Goal: Task Accomplishment & Management: Manage account settings

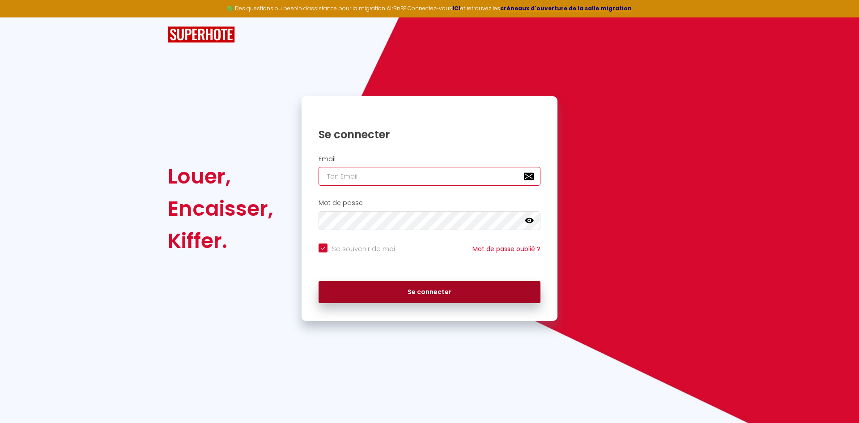
type input "[EMAIL_ADDRESS][DOMAIN_NAME]"
click at [428, 293] on button "Se connecter" at bounding box center [430, 292] width 222 height 22
checkbox input "true"
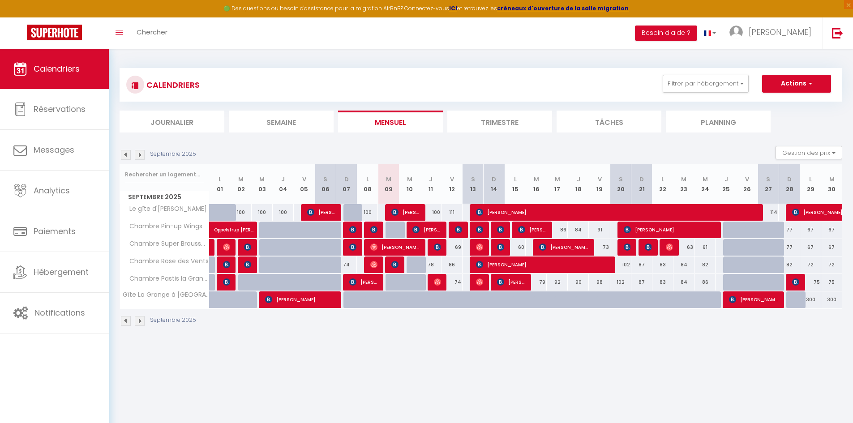
click at [139, 154] on img at bounding box center [140, 155] width 10 height 10
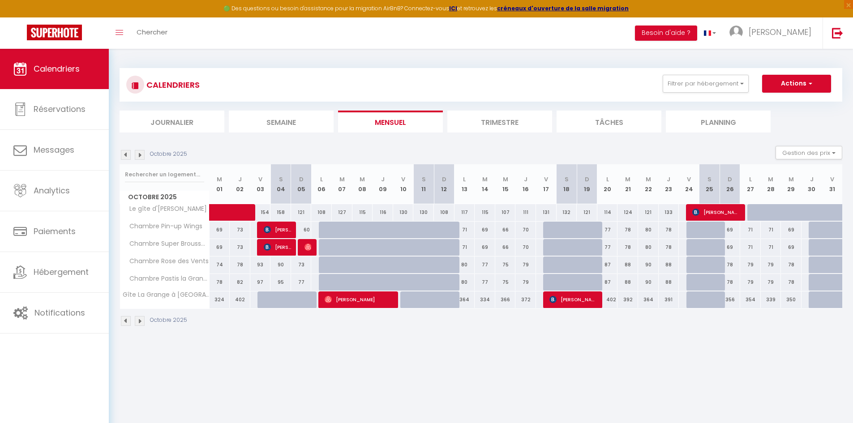
click at [139, 154] on img at bounding box center [140, 155] width 10 height 10
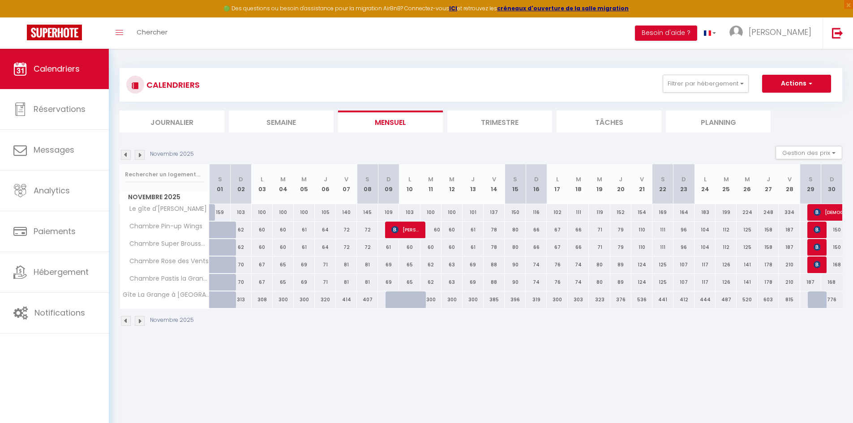
click at [139, 154] on img at bounding box center [140, 155] width 10 height 10
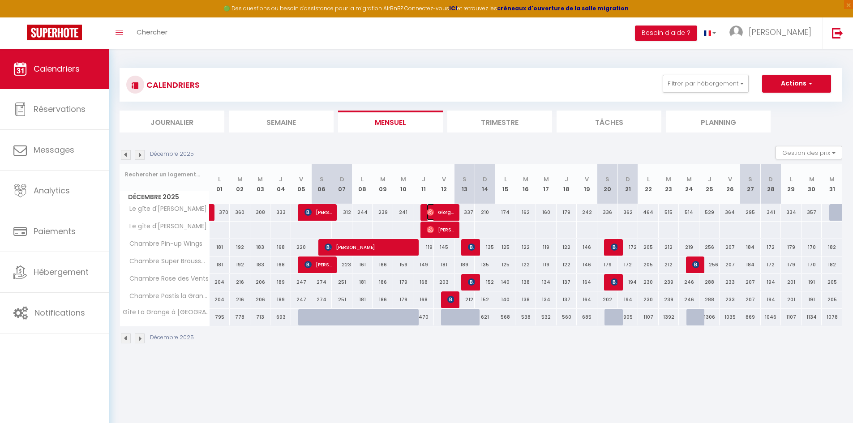
click at [445, 215] on span "Giorgos" at bounding box center [440, 212] width 27 height 17
select select "KO"
select select "0"
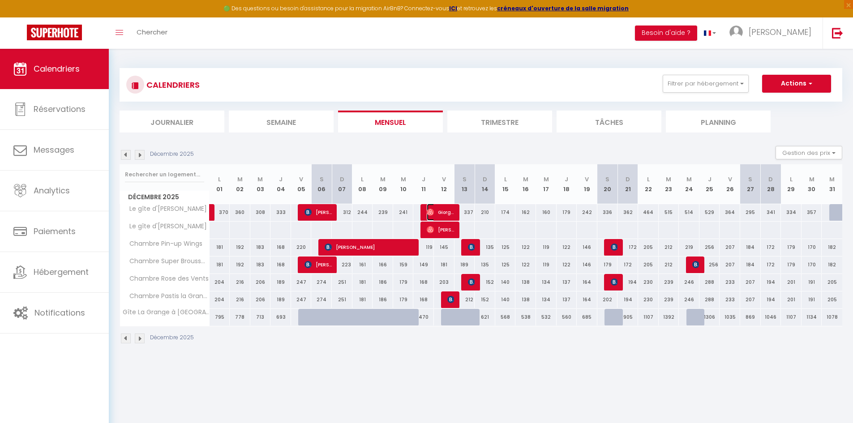
select select "1"
select select
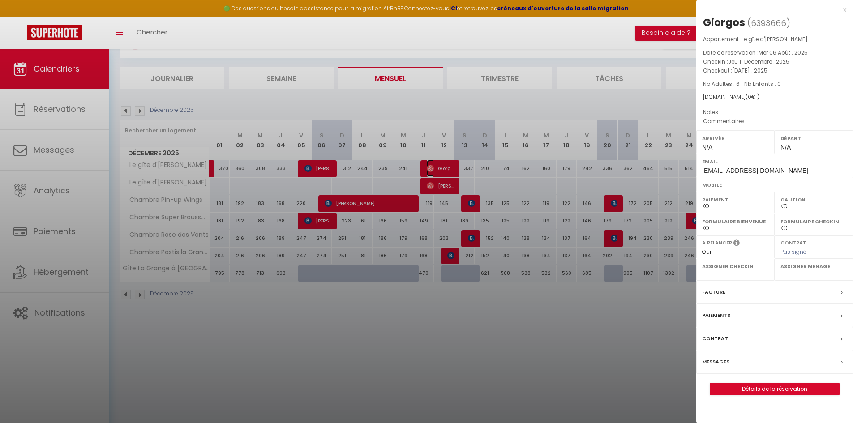
scroll to position [49, 0]
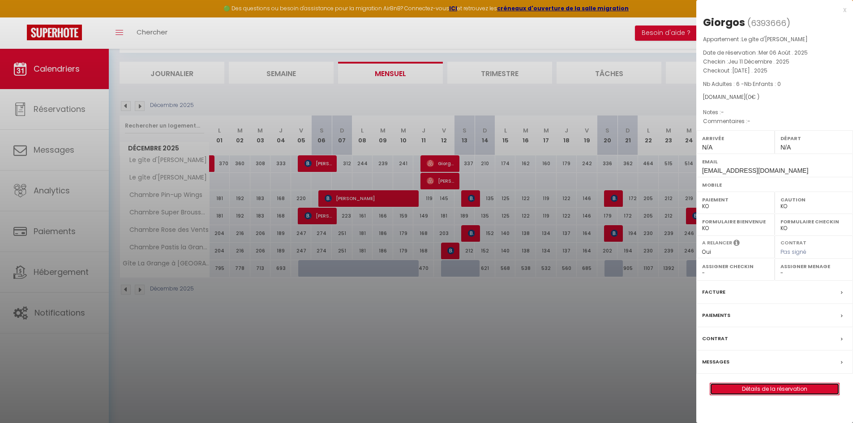
click at [777, 387] on link "Détails de la réservation" at bounding box center [774, 389] width 129 height 12
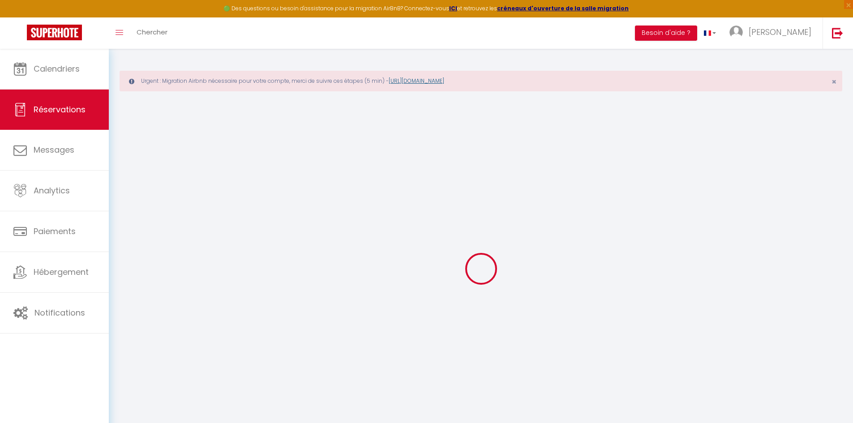
type input "Giorgos"
type input "[EMAIL_ADDRESS][DOMAIN_NAME]"
select select
type input "0"
select select "38400"
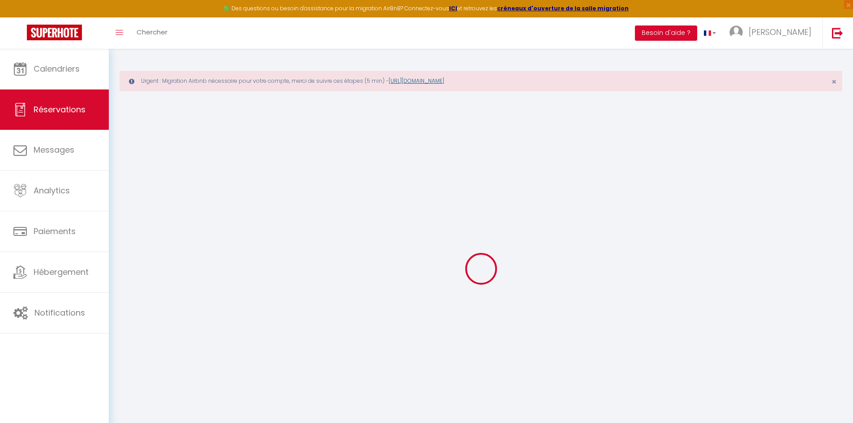
select select "2"
select select
type input "6"
select select "10"
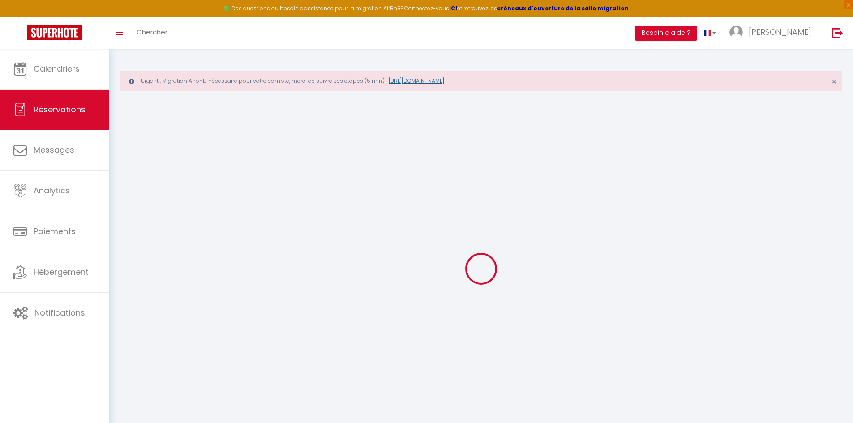
select select
checkbox input "false"
type input "0"
select select "1"
type input "0"
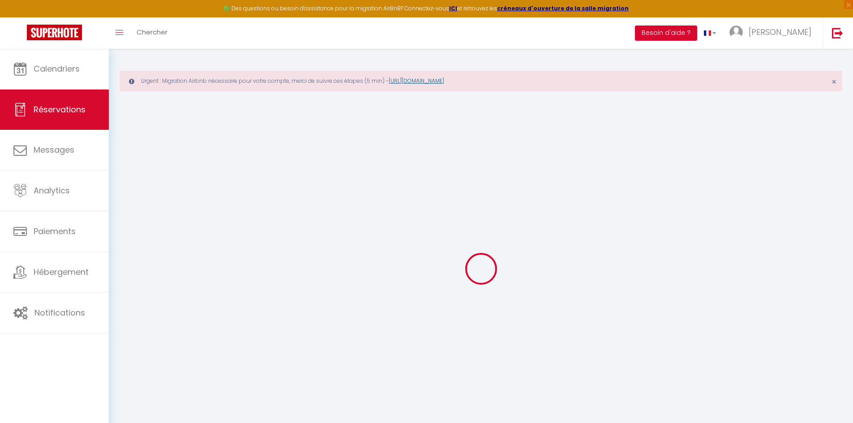
type input "0"
select select
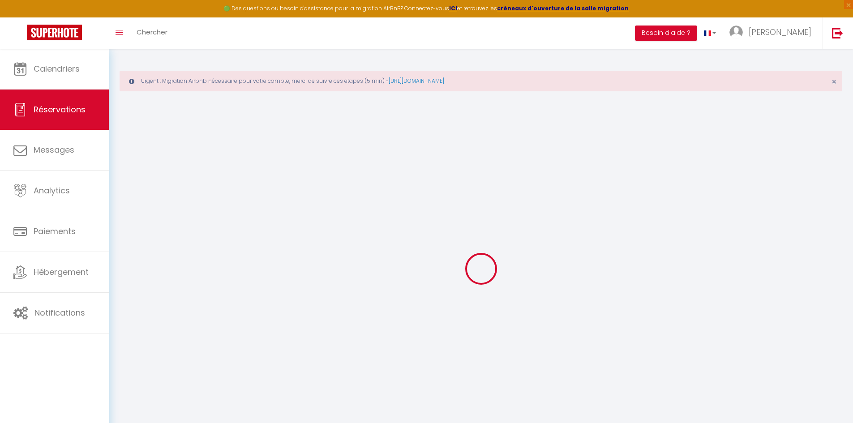
select select "14"
checkbox input "false"
select select
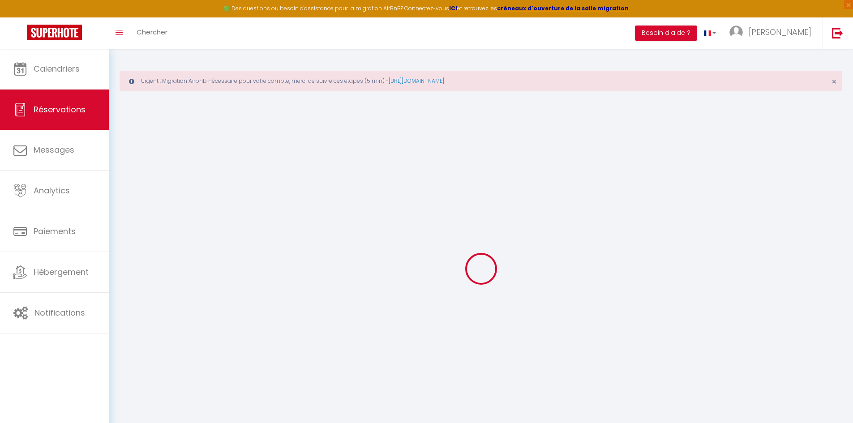
checkbox input "false"
select select
checkbox input "false"
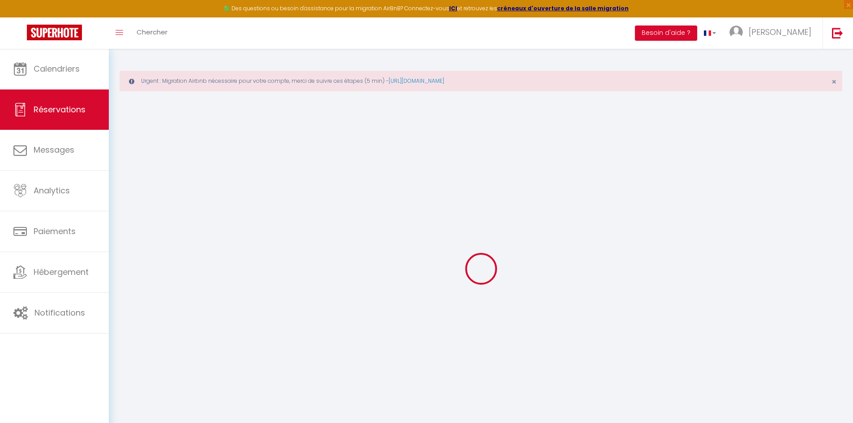
select select
checkbox input "false"
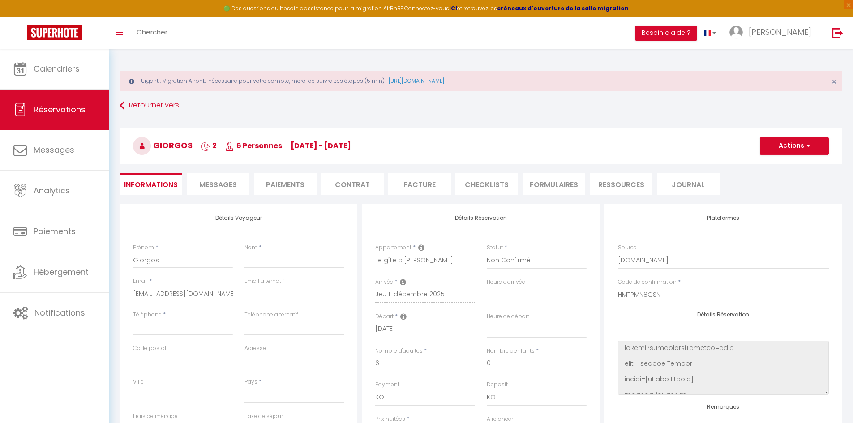
select select
checkbox input "false"
select select
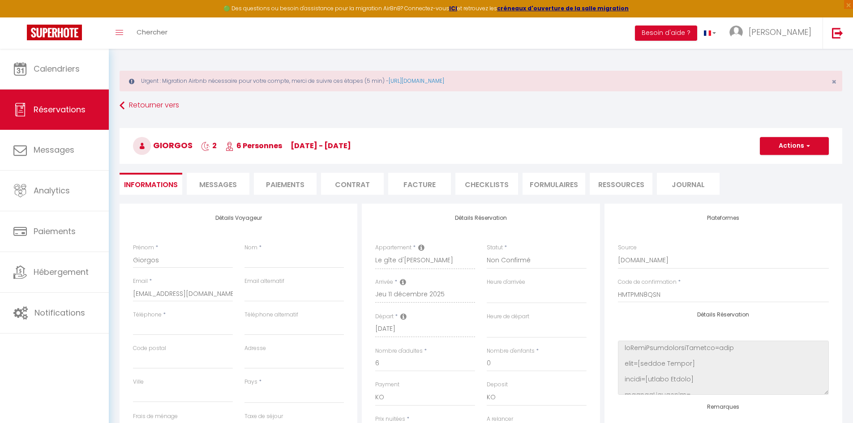
checkbox input "false"
select select
click at [444, 78] on link "https://superhote.com/migration-airbnb" at bounding box center [417, 81] width 56 height 8
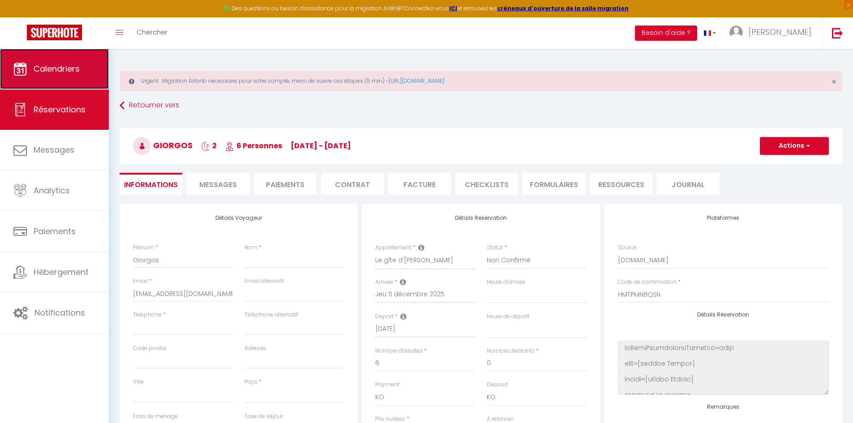
click at [46, 58] on link "Calendriers" at bounding box center [54, 69] width 109 height 40
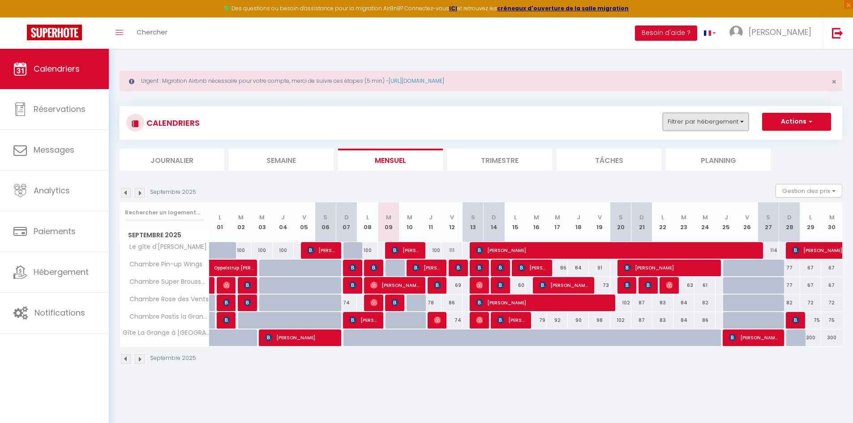
click at [728, 123] on button "Filtrer par hébergement" at bounding box center [705, 122] width 86 height 18
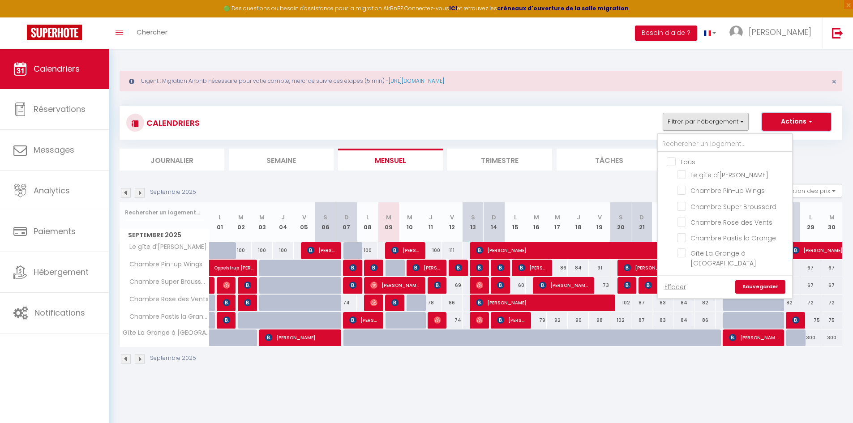
click at [784, 118] on button "Actions" at bounding box center [796, 122] width 69 height 18
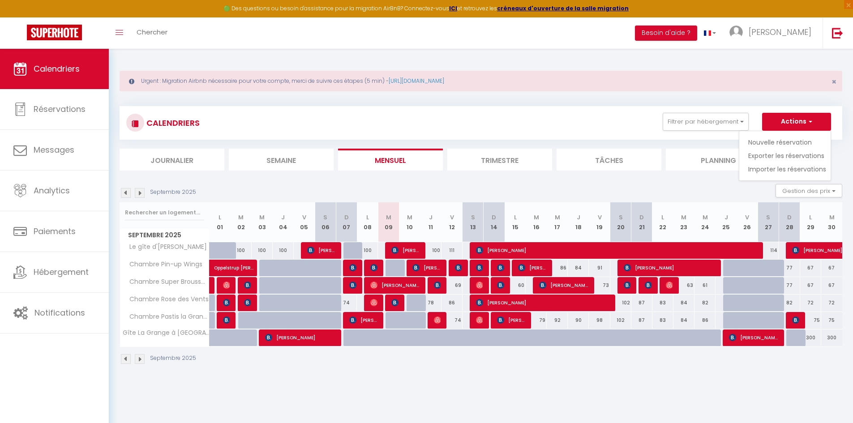
click at [786, 98] on div "CALENDRIERS Filtrer par hébergement Tous Le gîte d'Emma Chambre Pin-up Wings Ch…" at bounding box center [481, 236] width 722 height 276
click at [795, 36] on span "[PERSON_NAME]" at bounding box center [779, 31] width 63 height 11
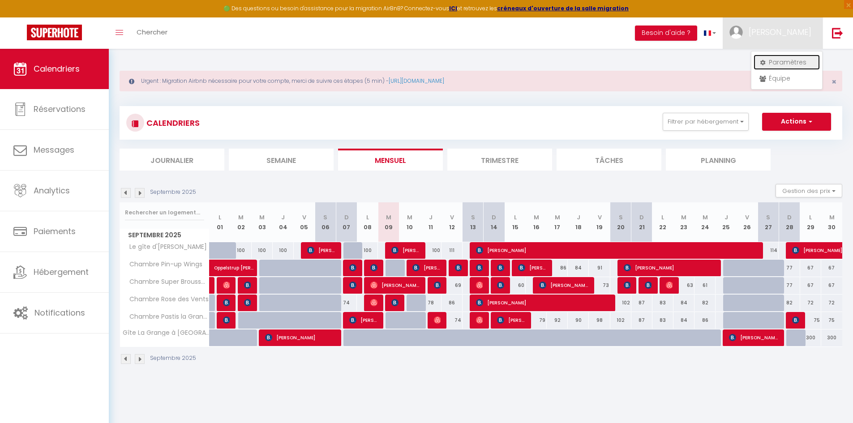
click at [799, 64] on link "Paramètres" at bounding box center [786, 62] width 66 height 15
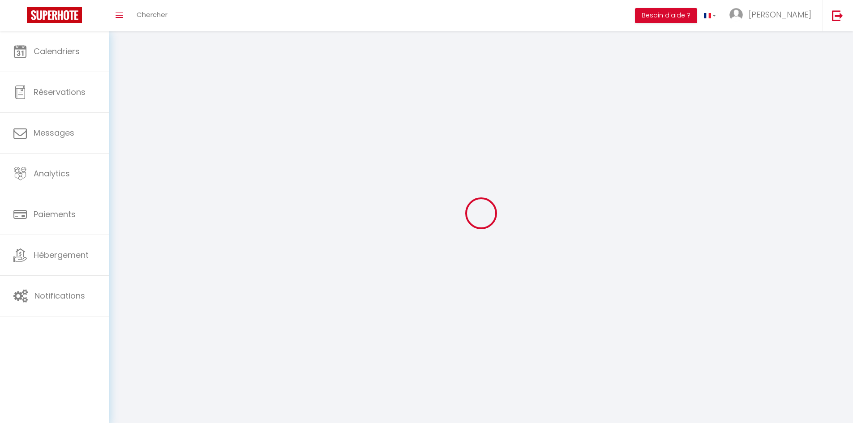
select select
type input "[PERSON_NAME]"
type input "0628214983"
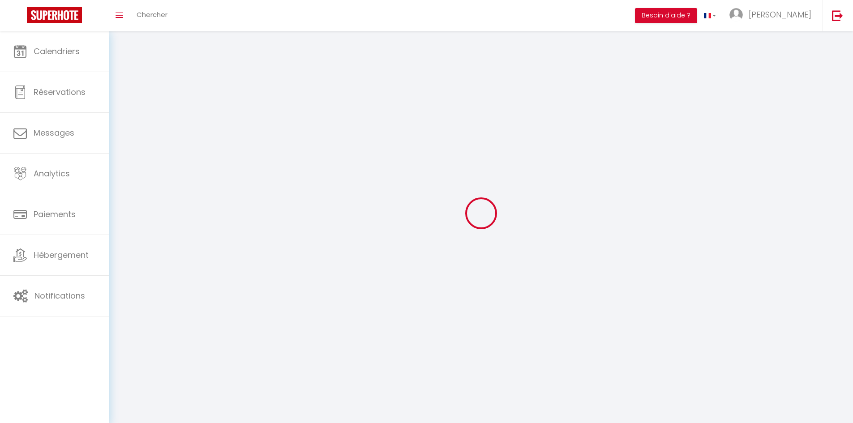
type input "[STREET_ADDRESS][PERSON_NAME]"
type input "68570"
type input "Soultzmatt"
type input "0tECh5OIfgJuyd3bNoKw7pWsK"
type input "FFt8teVJTxIQ1BLtbCKBkoIoU"
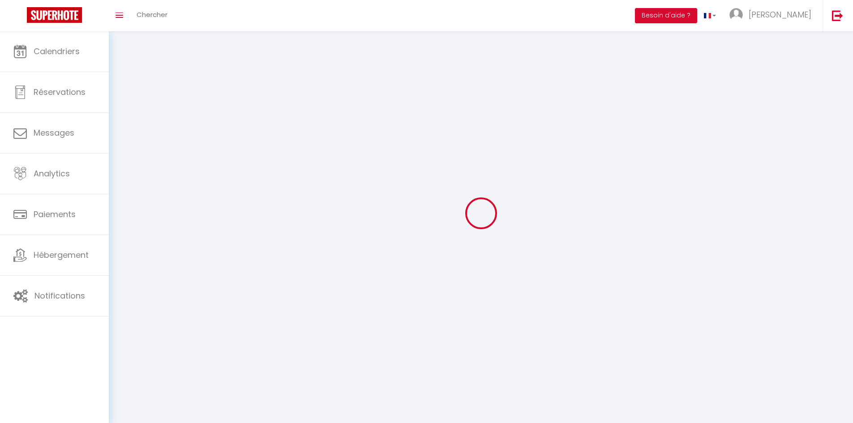
type input "[URL][DOMAIN_NAME]"
select select "28"
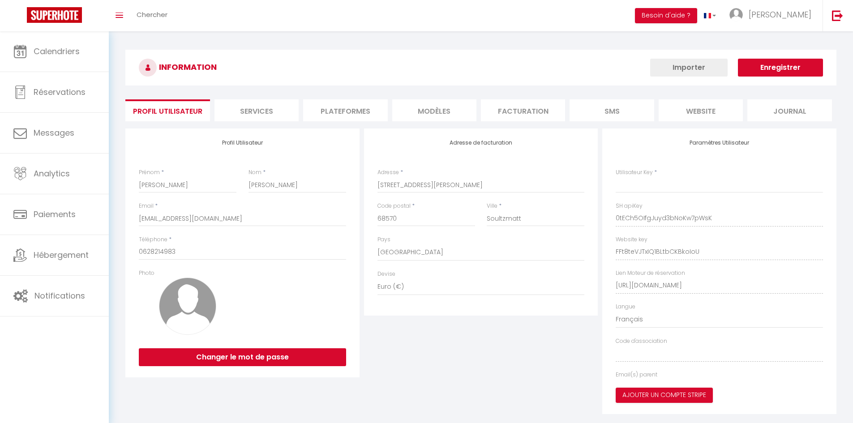
type input "0tECh5OIfgJuyd3bNoKw7pWsK"
type input "FFt8teVJTxIQ1BLtbCKBkoIoU"
type input "[URL][DOMAIN_NAME]"
select select "fr"
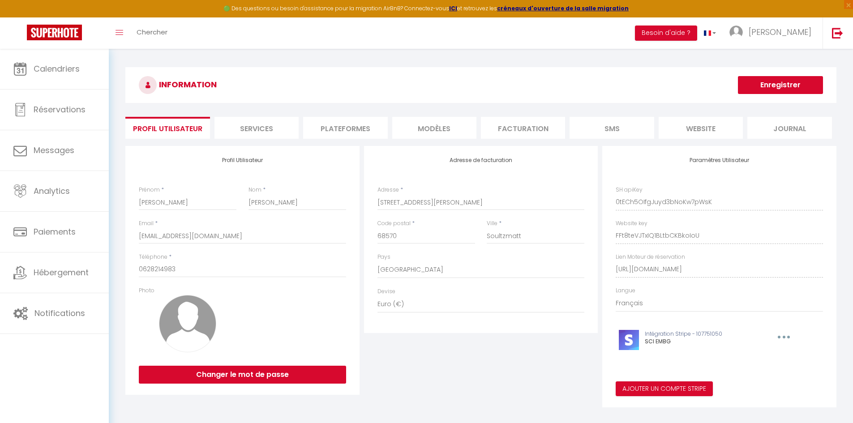
click at [340, 124] on li "Plateformes" at bounding box center [345, 128] width 84 height 22
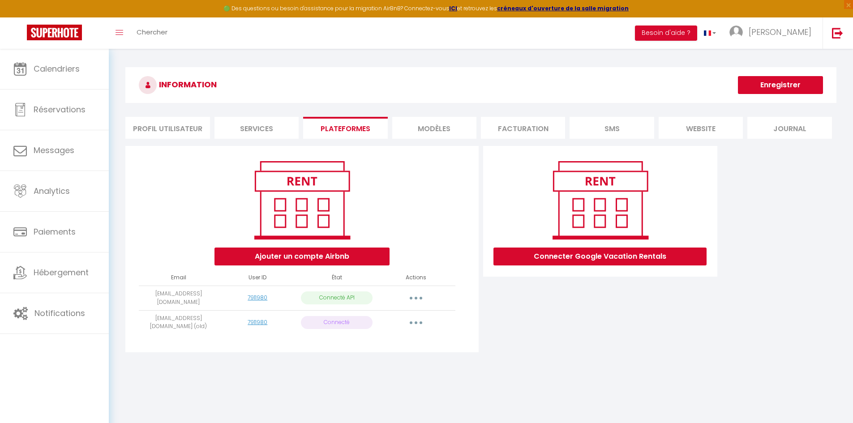
click at [418, 297] on button "button" at bounding box center [415, 298] width 25 height 14
click at [400, 353] on link "Reconnecter le compte" at bounding box center [376, 350] width 99 height 15
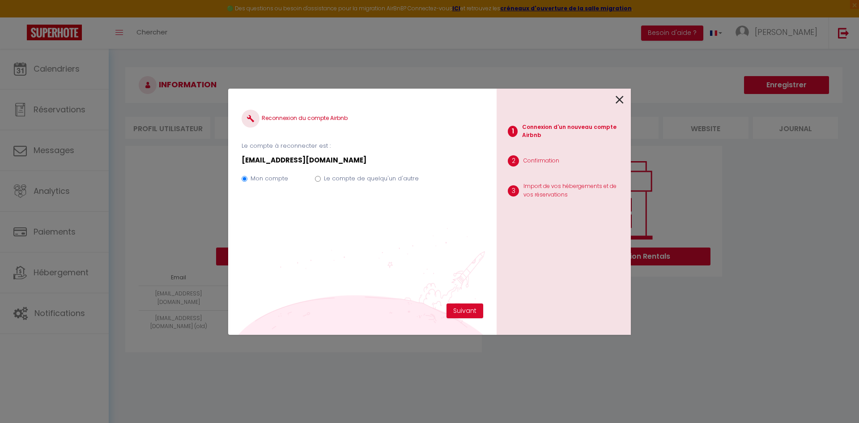
click at [621, 100] on icon at bounding box center [620, 99] width 8 height 13
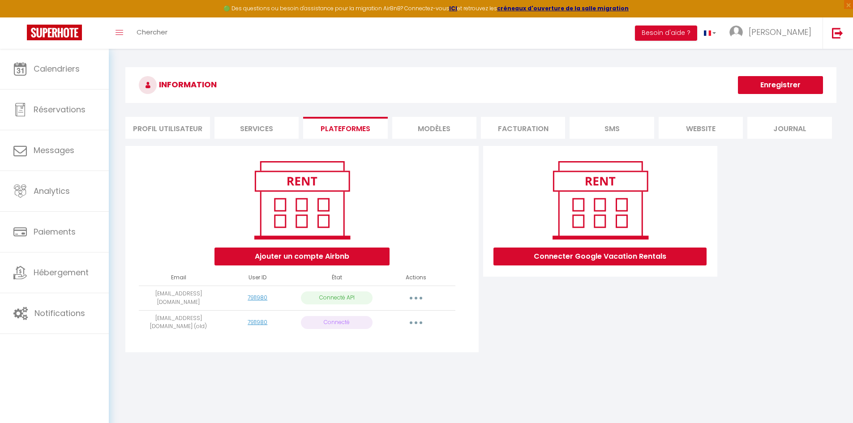
click at [418, 320] on button "button" at bounding box center [415, 323] width 25 height 14
click at [378, 364] on link "Supprimer" at bounding box center [376, 358] width 99 height 15
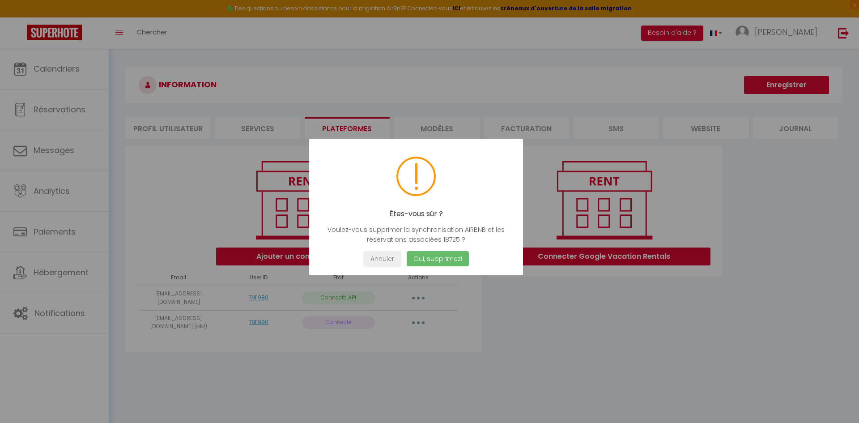
click at [436, 261] on button "Oui, supprimez!" at bounding box center [438, 259] width 62 height 16
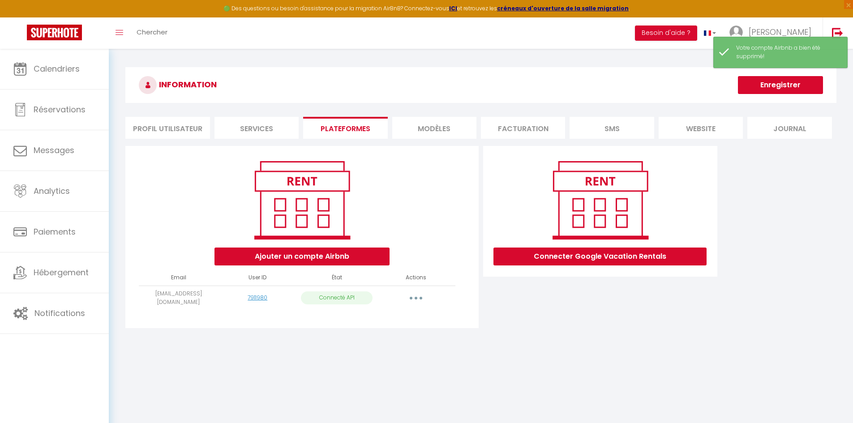
click at [411, 299] on button "button" at bounding box center [415, 298] width 25 height 14
click at [369, 348] on link "Reconnecter le compte" at bounding box center [376, 350] width 99 height 15
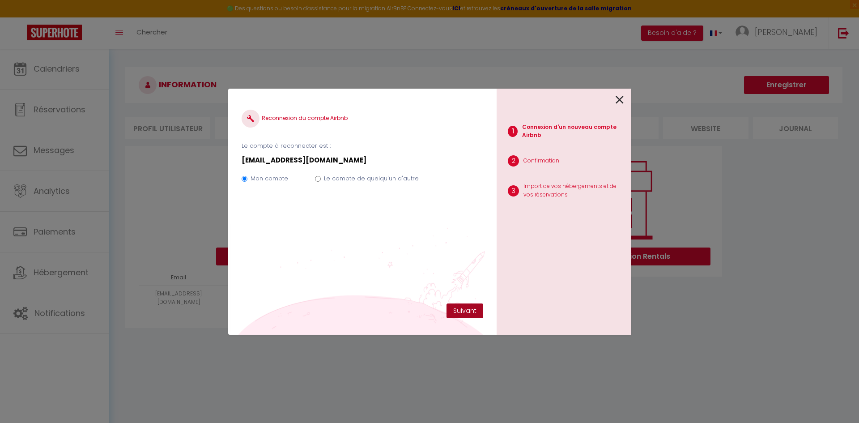
click at [472, 309] on button "Suivant" at bounding box center [465, 310] width 37 height 15
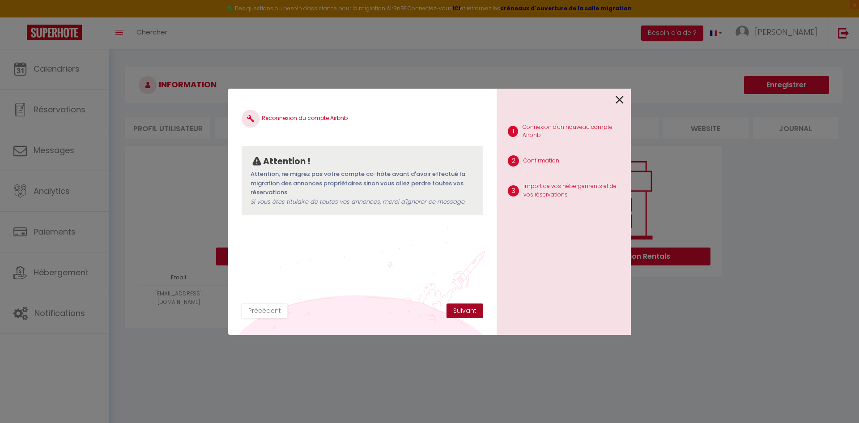
click at [470, 312] on button "Suivant" at bounding box center [465, 310] width 37 height 15
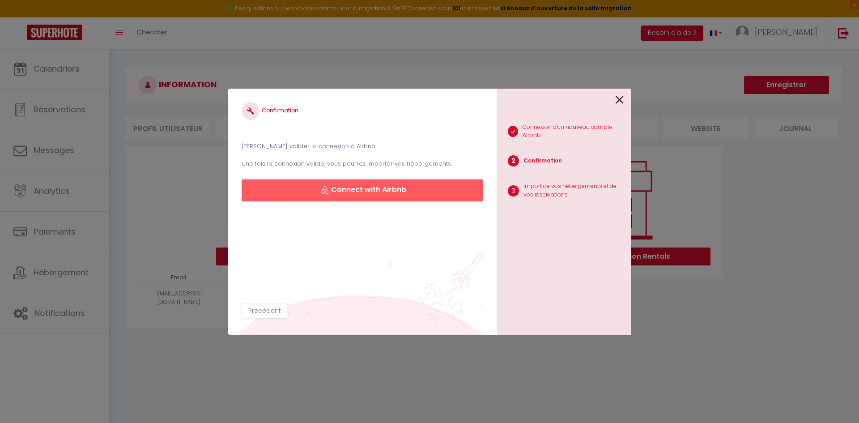
click at [385, 194] on button "Connect with Airbnb" at bounding box center [363, 189] width 242 height 21
click at [629, 96] on div "1 Connexion d'un nouveau compte Airbnb 2 Confirmation 3 Import de vos hébergeme…" at bounding box center [564, 212] width 134 height 246
drag, startPoint x: 623, startPoint y: 98, endPoint x: 623, endPoint y: 104, distance: 6.3
click at [623, 104] on icon at bounding box center [620, 99] width 8 height 13
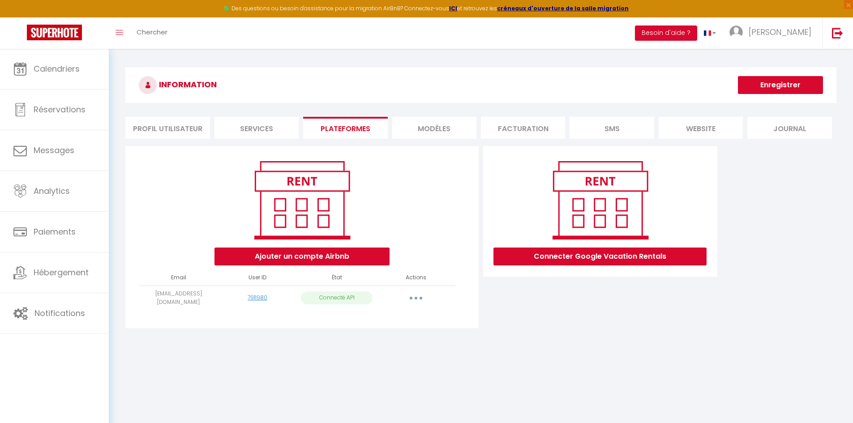
click at [342, 342] on div "INFORMATION Enregistrer Profil Utilisateur Services Plateformes MODÈLES Factura…" at bounding box center [481, 204] width 744 height 310
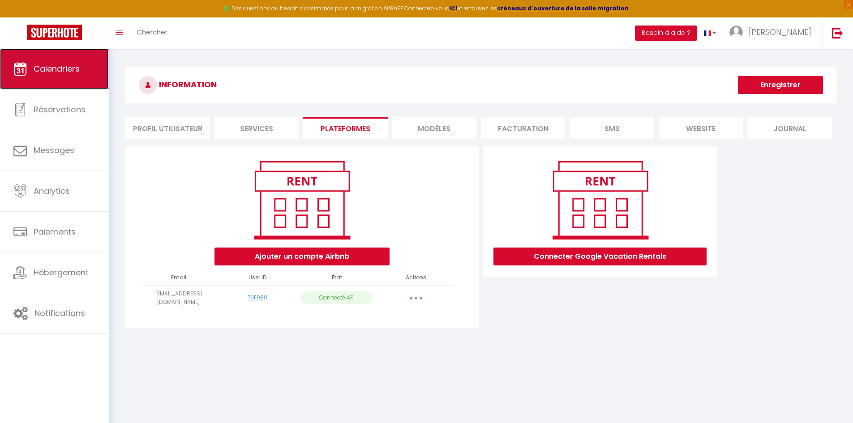
click at [88, 73] on link "Calendriers" at bounding box center [54, 69] width 109 height 40
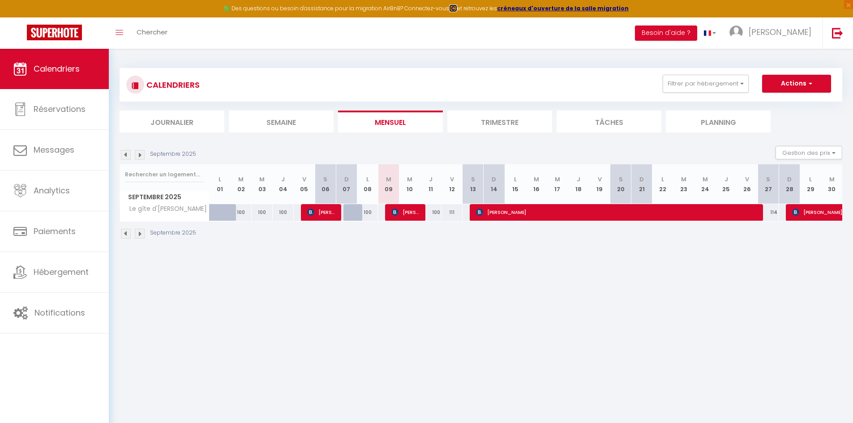
click at [457, 6] on strong "ICI" at bounding box center [453, 8] width 8 height 8
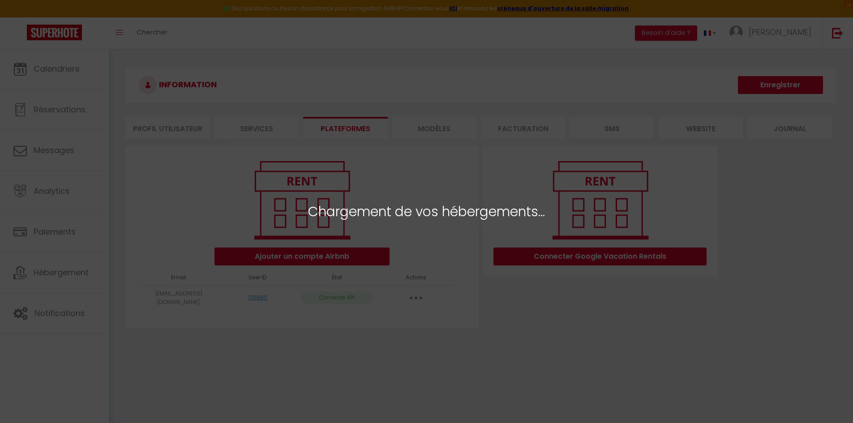
select select "38400"
select select "38401"
select select "38402"
select select "38403"
select select "38404"
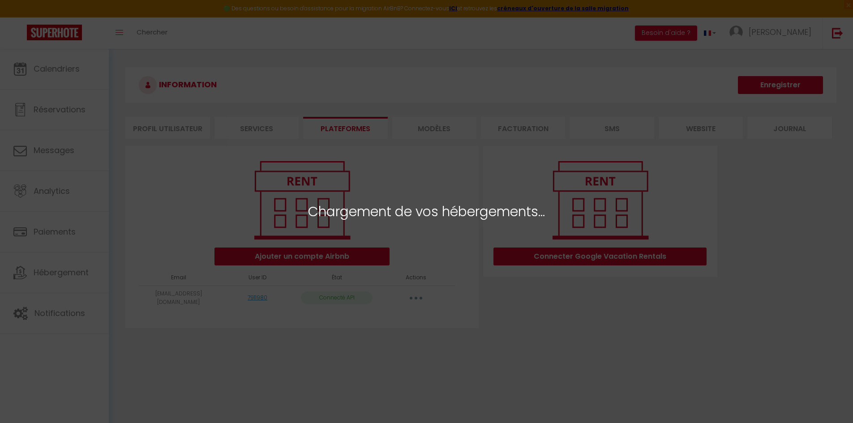
select select "38405"
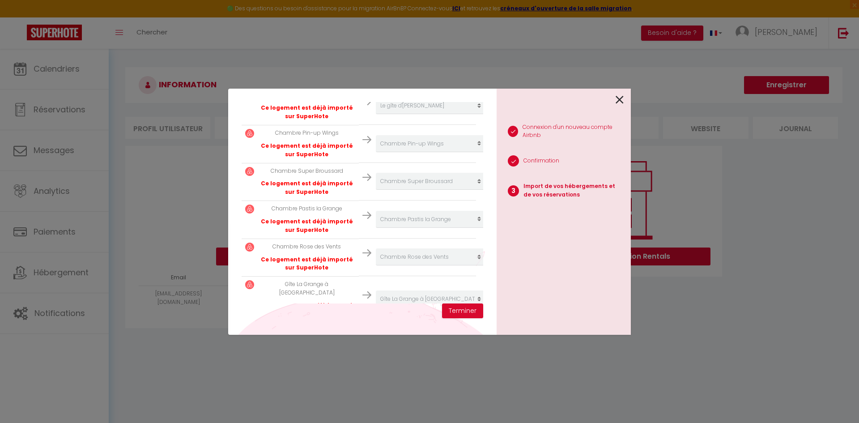
scroll to position [216, 0]
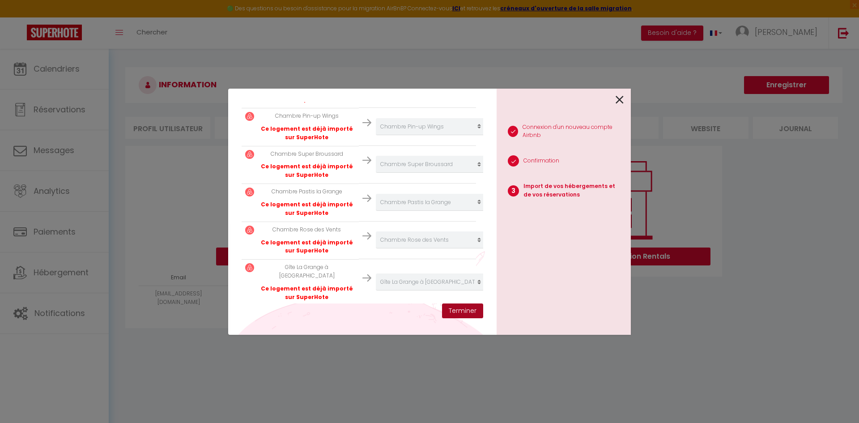
click at [472, 310] on button "Terminer" at bounding box center [462, 310] width 41 height 15
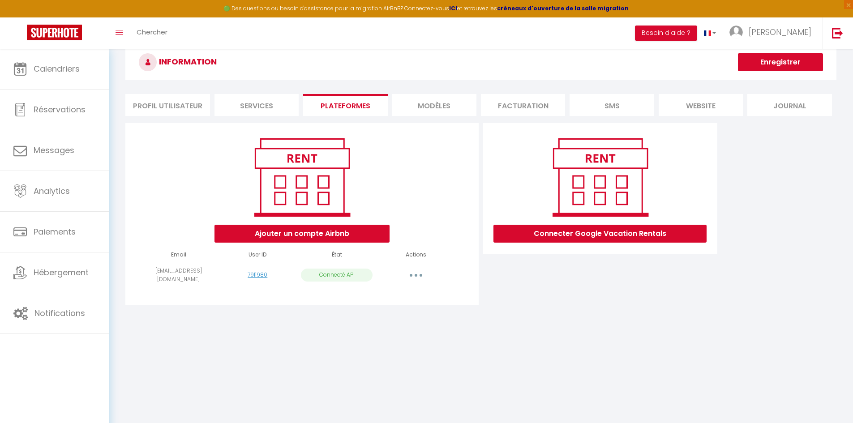
scroll to position [0, 0]
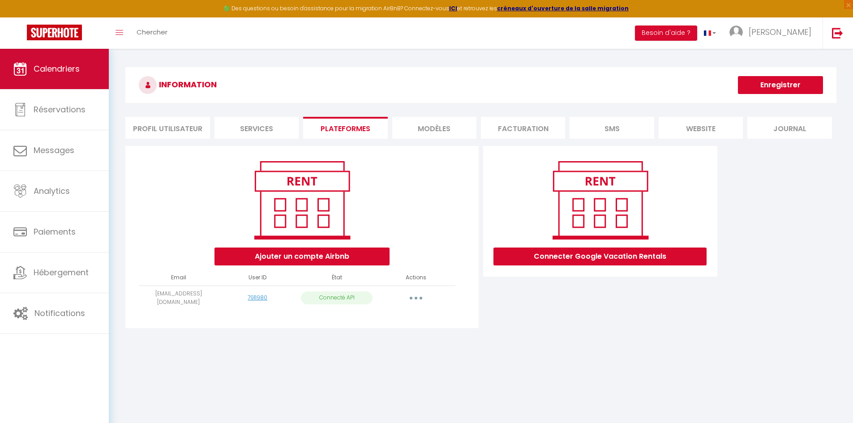
click at [33, 61] on link "Calendriers" at bounding box center [54, 69] width 109 height 40
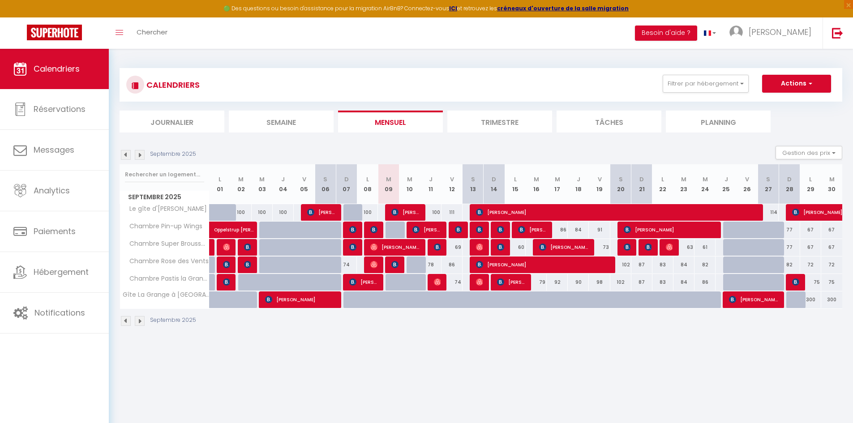
click at [142, 156] on img at bounding box center [140, 155] width 10 height 10
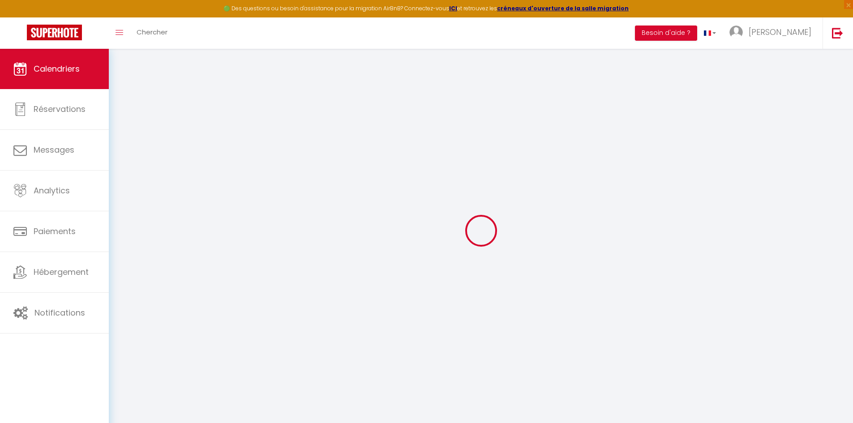
click at [142, 156] on div at bounding box center [481, 231] width 722 height 342
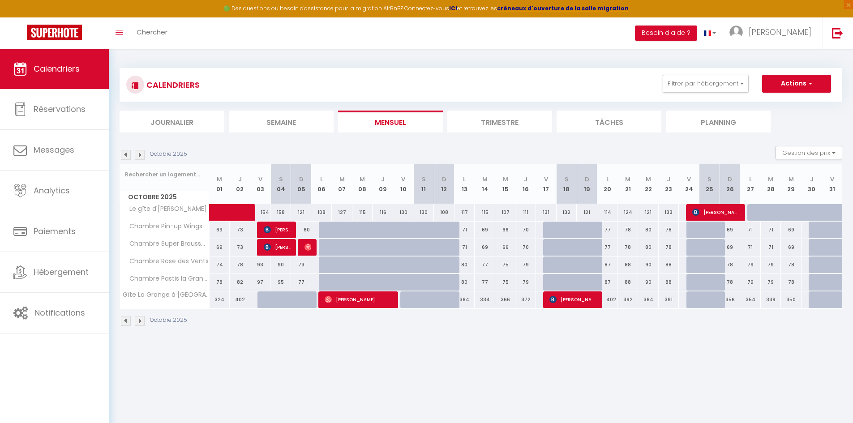
click at [142, 156] on img at bounding box center [140, 155] width 10 height 10
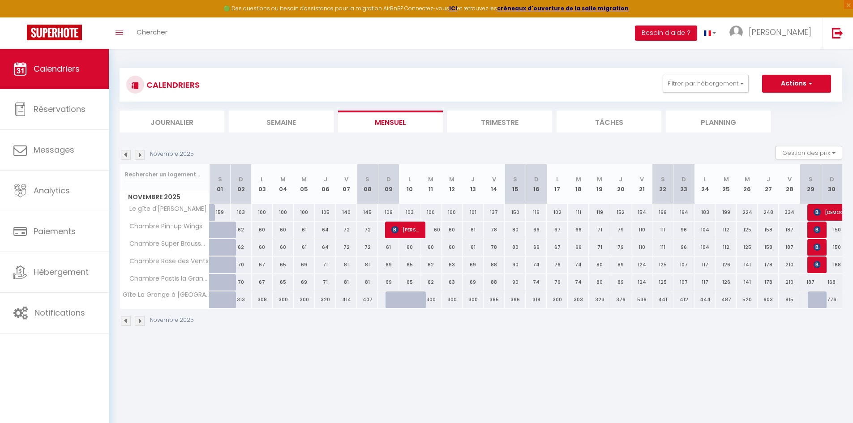
click at [142, 156] on img at bounding box center [140, 155] width 10 height 10
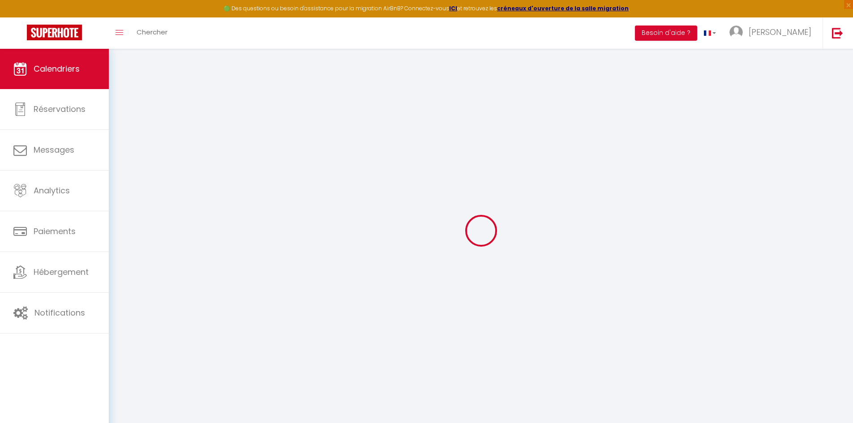
select select
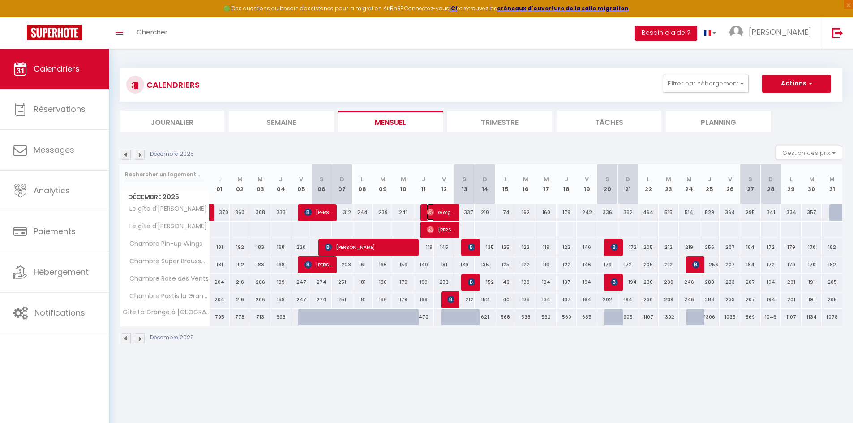
click at [445, 214] on span "Giorgos" at bounding box center [440, 212] width 27 height 17
select select "KO"
select select "0"
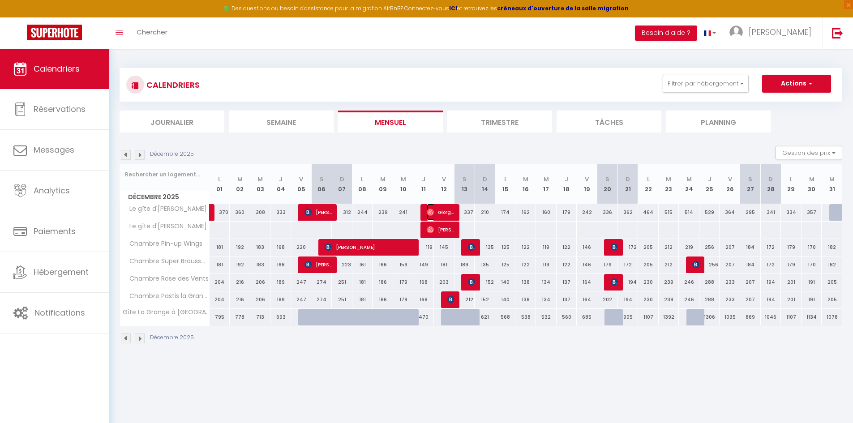
select select "1"
select select
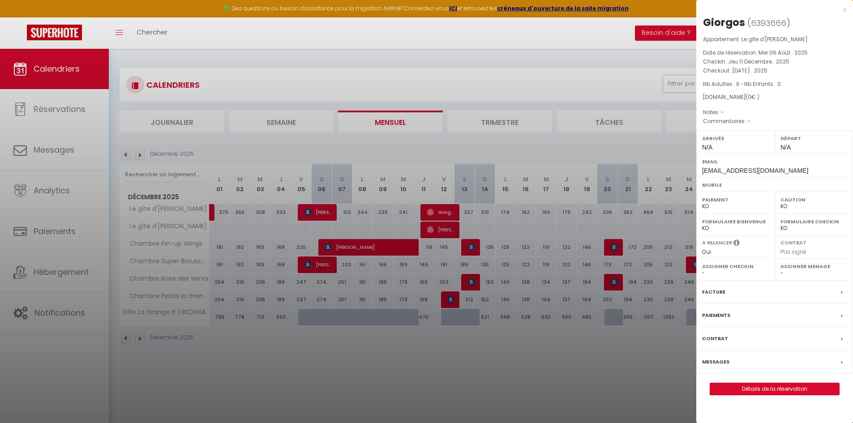
click at [440, 228] on div at bounding box center [426, 211] width 853 height 423
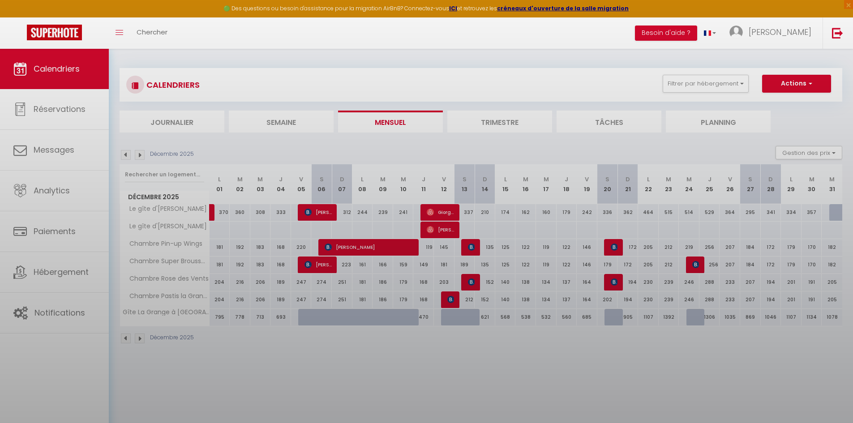
click at [440, 228] on body "🟢 Des questions ou besoin d'assistance pour la migration AirBnB? Connectez-vous…" at bounding box center [426, 260] width 853 height 423
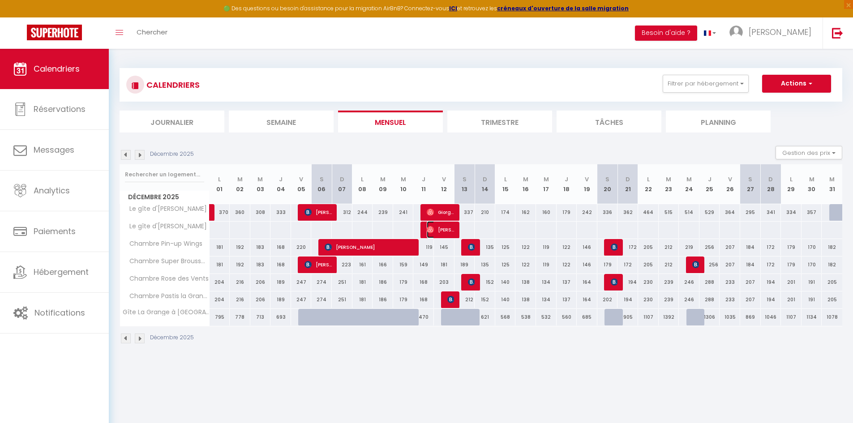
click at [440, 228] on span "[PERSON_NAME]" at bounding box center [440, 229] width 27 height 17
select select "OK"
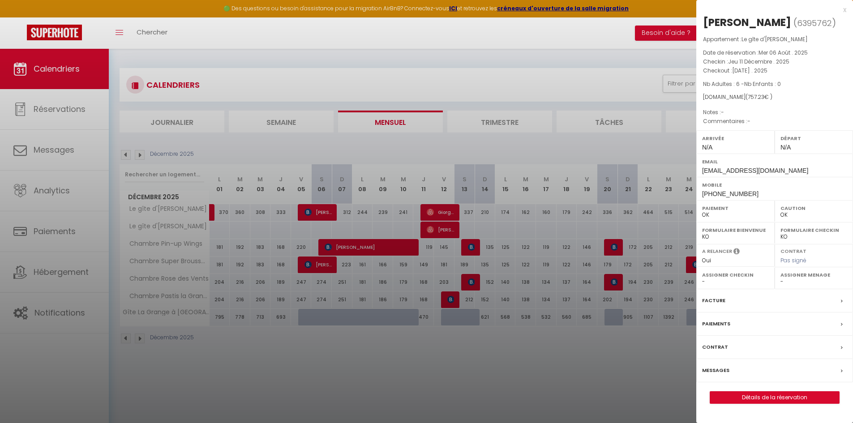
click at [453, 209] on div at bounding box center [426, 211] width 853 height 423
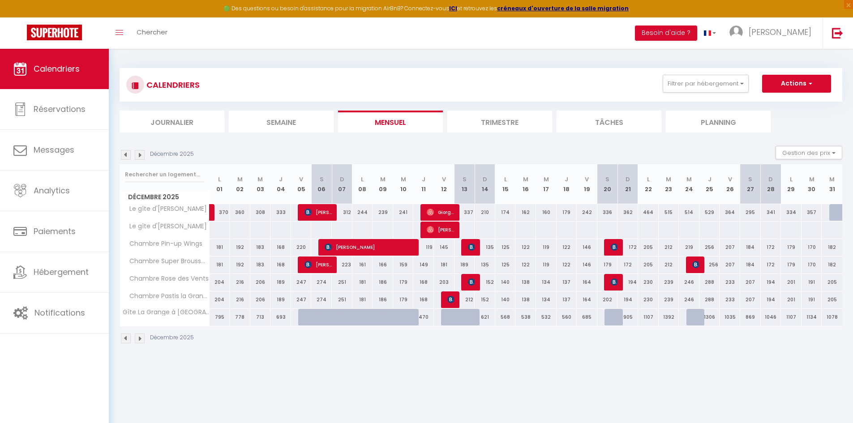
click at [452, 210] on body "🟢 Des questions ou besoin d'assistance pour la migration AirBnB? Connectez-vous…" at bounding box center [426, 260] width 853 height 423
click at [452, 210] on span "Giorgos" at bounding box center [440, 212] width 27 height 17
select select "KO"
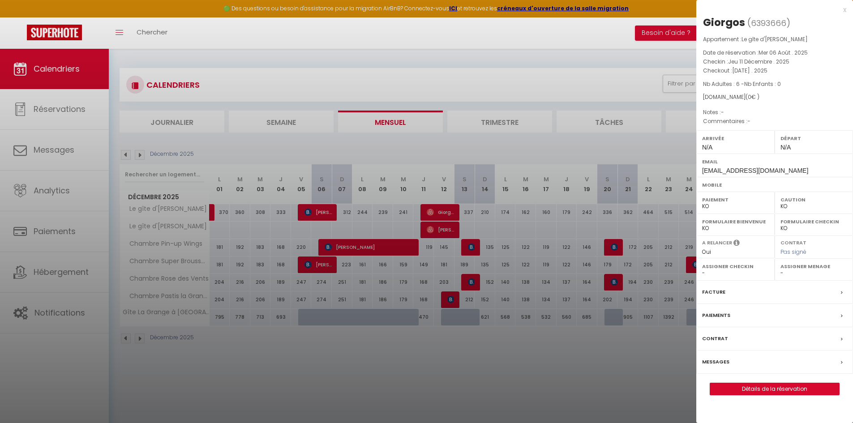
click at [536, 138] on div at bounding box center [426, 211] width 853 height 423
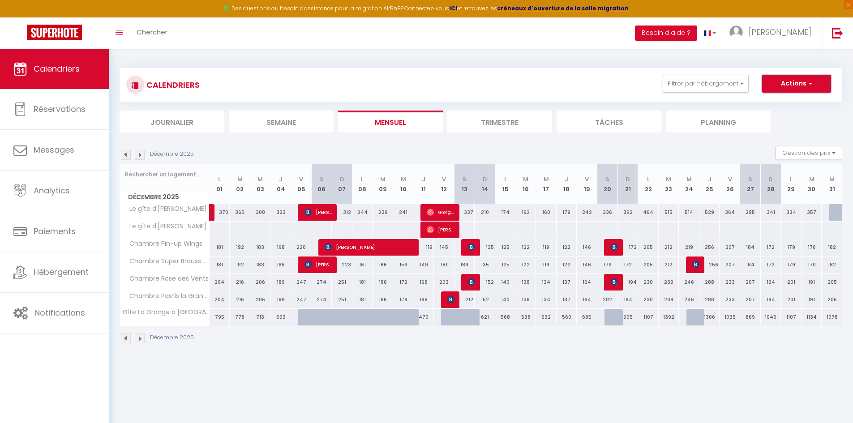
click at [813, 85] on button "Actions" at bounding box center [796, 84] width 69 height 18
click at [713, 77] on button "Filtrer par hébergement" at bounding box center [705, 84] width 86 height 18
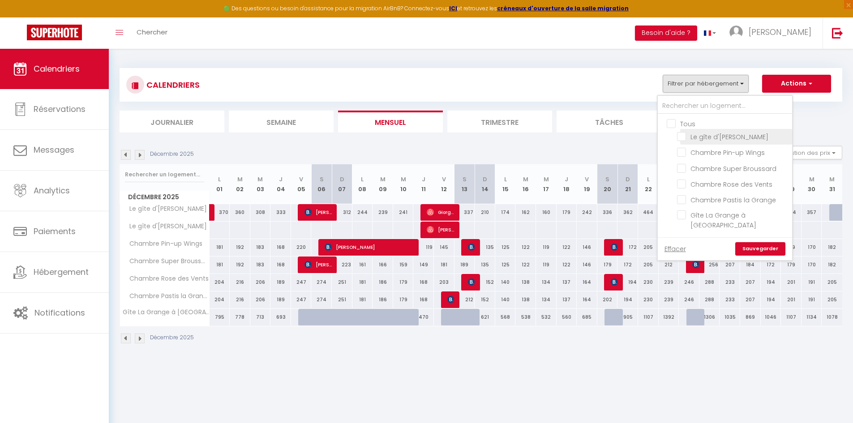
click at [698, 137] on input "Le gîte d'[PERSON_NAME]" at bounding box center [733, 136] width 112 height 9
checkbox input "true"
checkbox input "false"
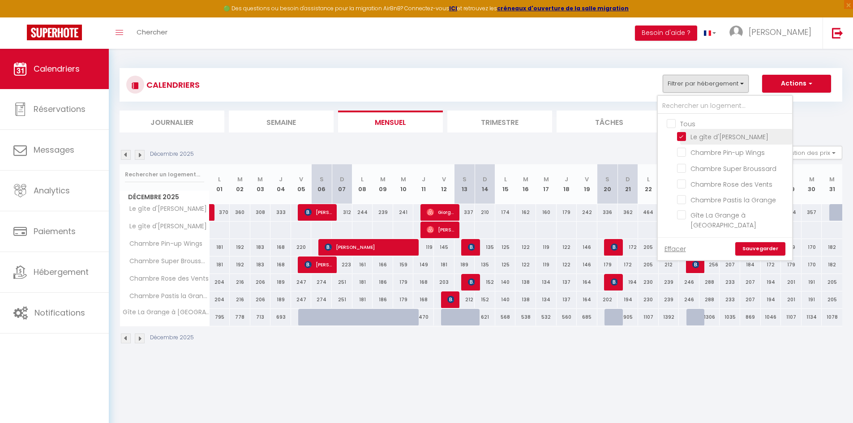
checkbox input "false"
click at [764, 242] on link "Sauvegarder" at bounding box center [760, 248] width 50 height 13
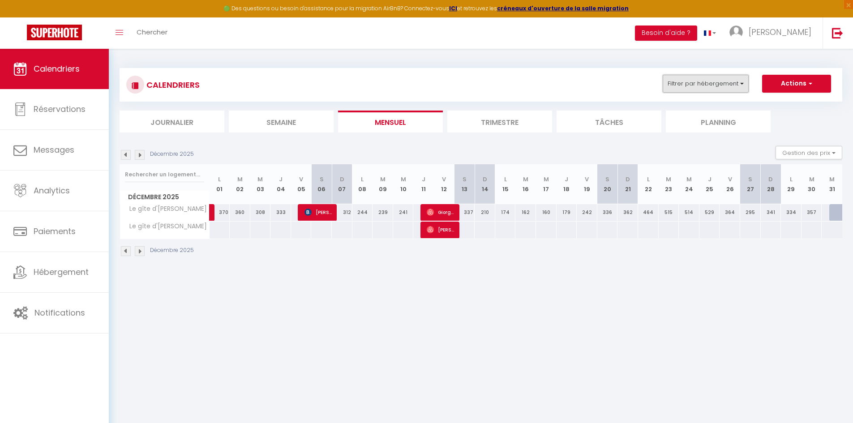
click at [736, 85] on button "Filtrer par hébergement" at bounding box center [705, 84] width 86 height 18
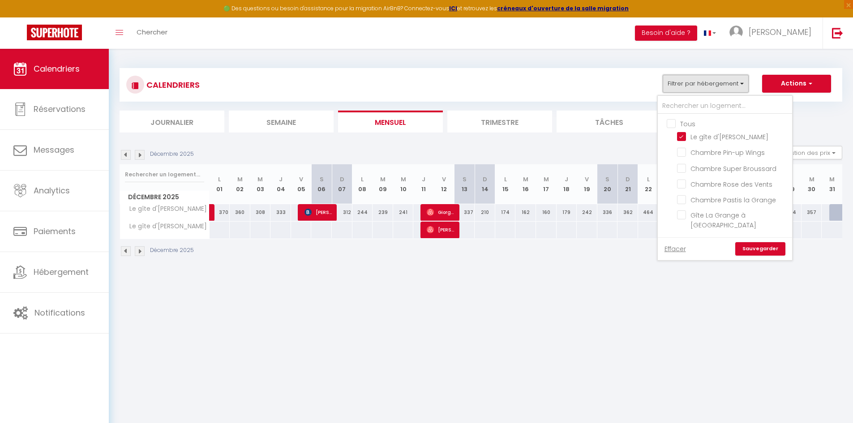
click at [736, 85] on button "Filtrer par hébergement" at bounding box center [705, 84] width 86 height 18
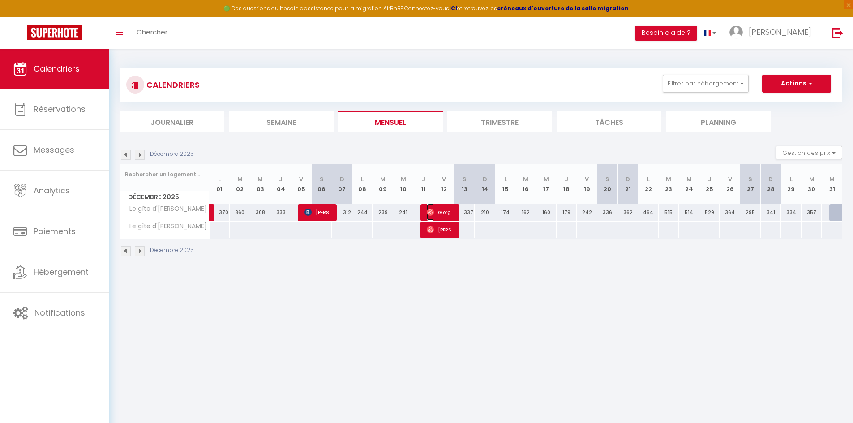
click at [448, 211] on span "Giorgos" at bounding box center [440, 212] width 27 height 17
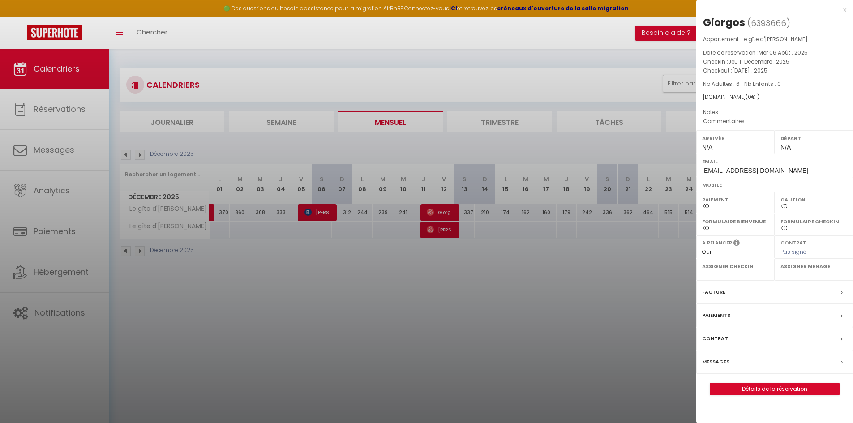
click at [711, 210] on select "OK KO" at bounding box center [735, 206] width 67 height 8
click at [722, 199] on label "Paiement" at bounding box center [735, 199] width 67 height 9
click at [740, 252] on select "Oui Non" at bounding box center [735, 252] width 67 height 8
select select "0"
click at [702, 248] on select "Oui Non" at bounding box center [735, 252] width 67 height 8
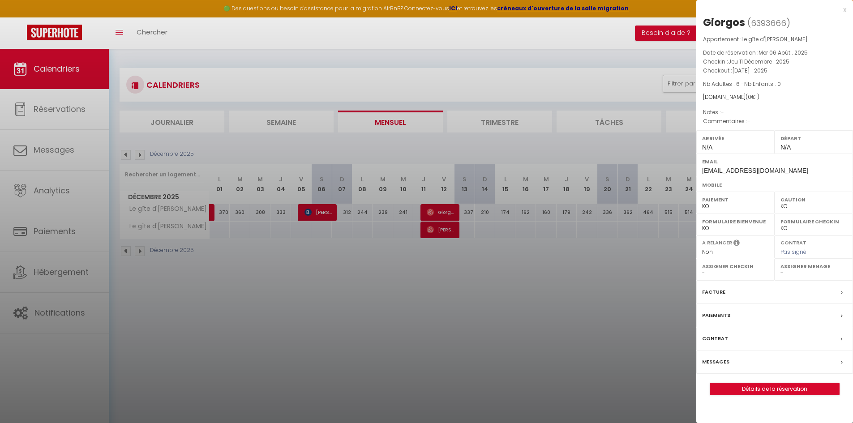
click at [745, 119] on div "Appartement : Le gîte d'[PERSON_NAME] Date de réservation : [DATE] Checkin : [D…" at bounding box center [774, 80] width 157 height 91
click at [846, 9] on div "x Giorgos ( 6393666 ) Appartement : Le gîte d'[PERSON_NAME] Date de réservation…" at bounding box center [774, 204] width 157 height 409
click at [845, 9] on div "x" at bounding box center [771, 9] width 150 height 11
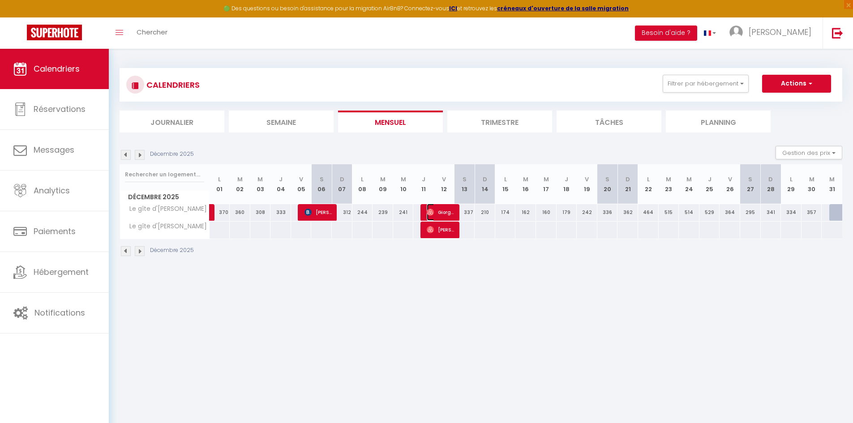
click at [448, 212] on span "Giorgos" at bounding box center [440, 212] width 27 height 17
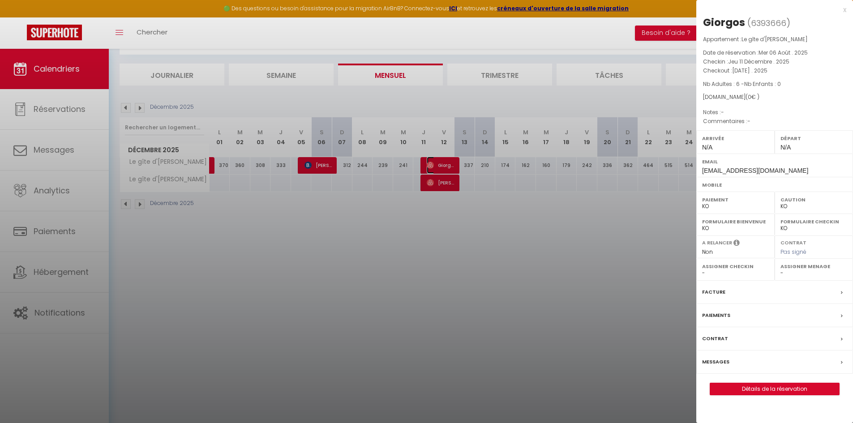
scroll to position [49, 0]
click at [343, 392] on div at bounding box center [426, 211] width 853 height 423
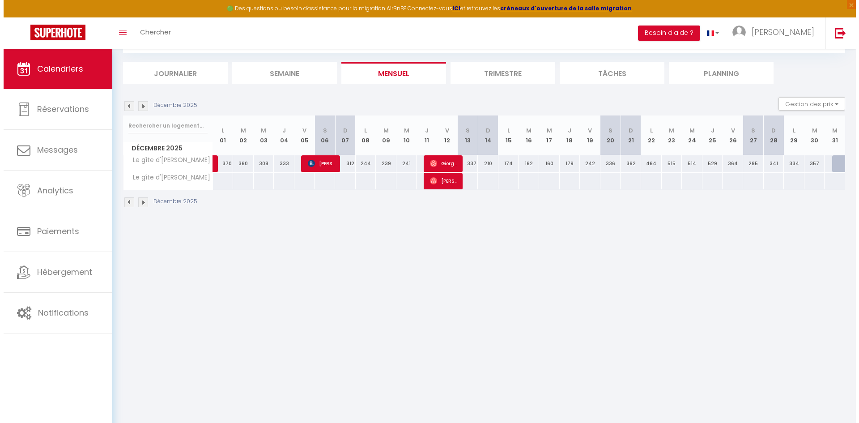
scroll to position [0, 0]
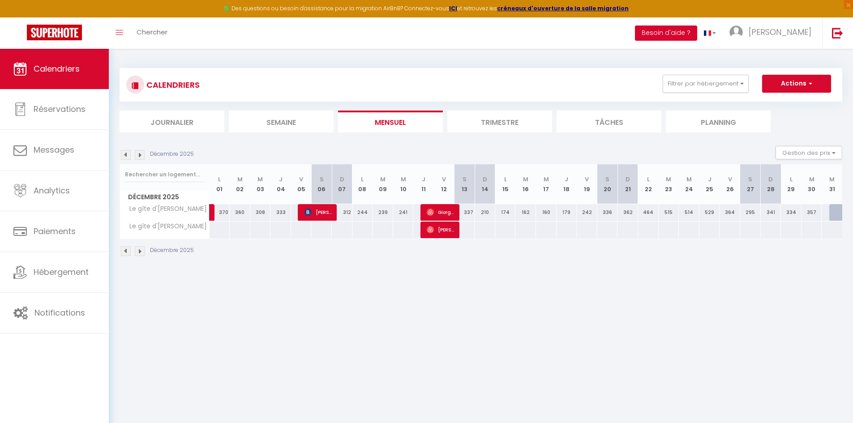
click at [697, 33] on button "Besoin d'aide ?" at bounding box center [666, 33] width 62 height 15
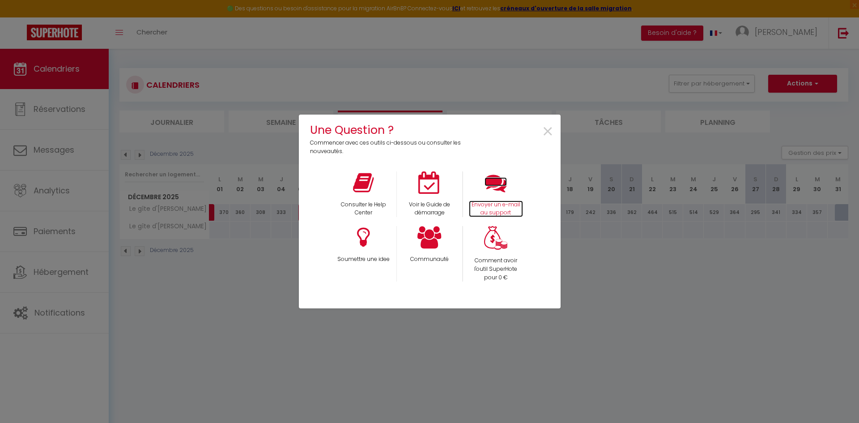
click at [491, 190] on icon at bounding box center [496, 182] width 22 height 22
click at [548, 133] on span "×" at bounding box center [548, 132] width 12 height 28
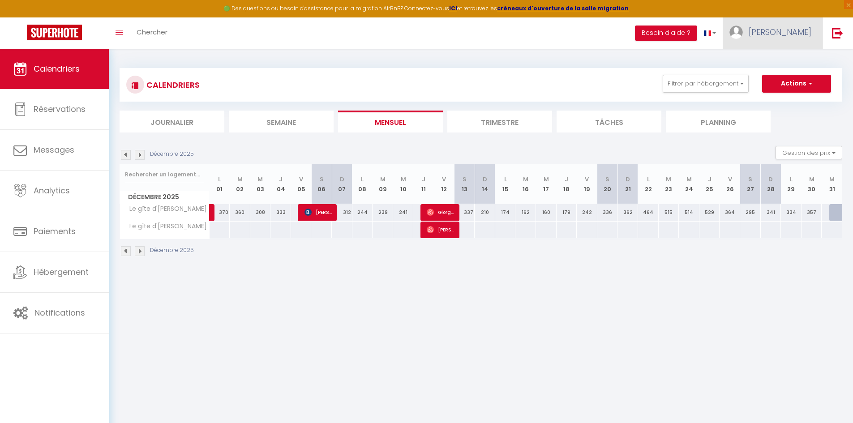
click at [801, 36] on span "[PERSON_NAME]" at bounding box center [779, 31] width 63 height 11
click at [789, 64] on link "Paramètres" at bounding box center [786, 62] width 66 height 15
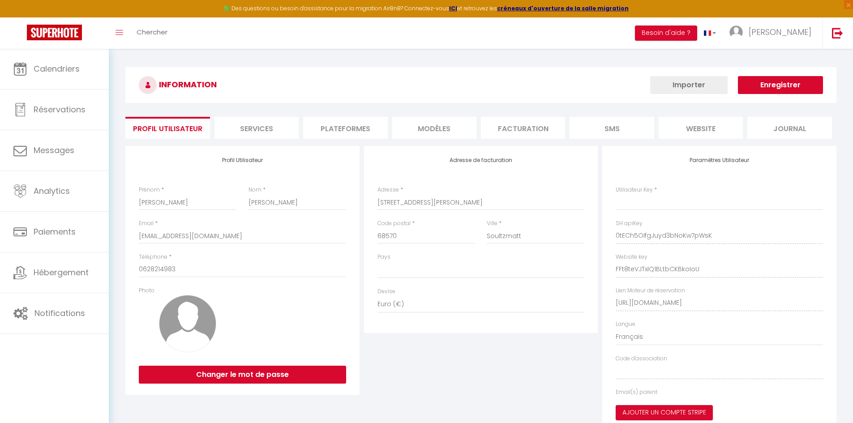
type input "0tECh5OIfgJuyd3bNoKw7pWsK"
type input "FFt8teVJTxIQ1BLtbCKBkoIoU"
type input "[URL][DOMAIN_NAME]"
select select "fr"
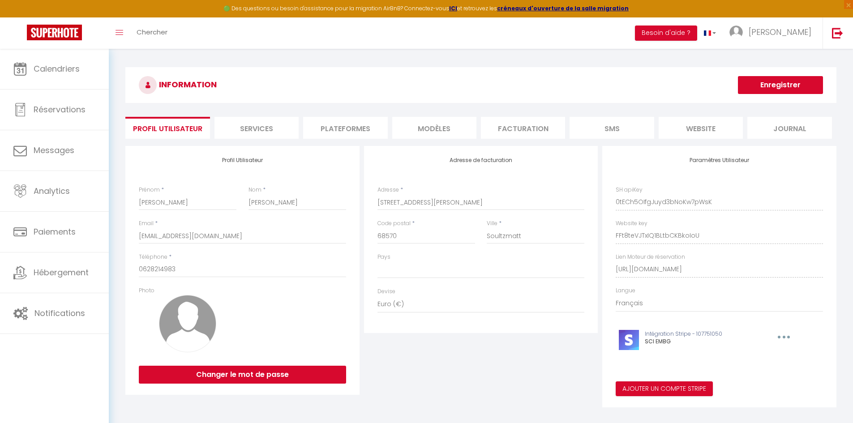
click at [342, 124] on li "Plateformes" at bounding box center [345, 128] width 84 height 22
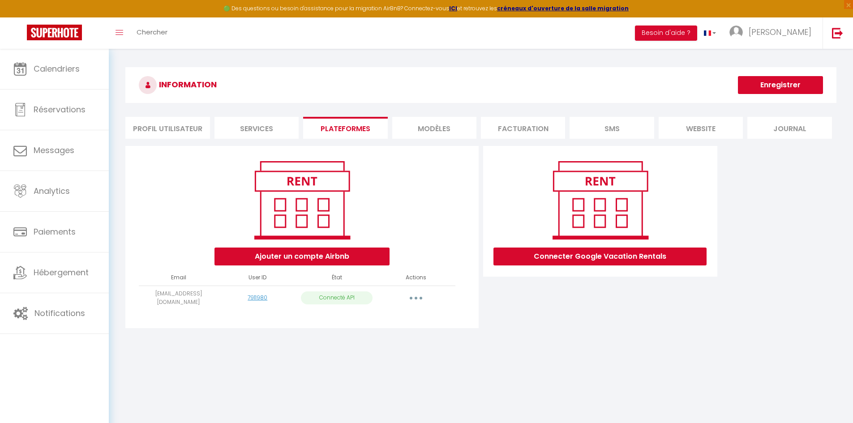
click at [417, 298] on button "button" at bounding box center [415, 298] width 25 height 14
click at [367, 350] on link "Reconnecter le compte" at bounding box center [376, 350] width 99 height 15
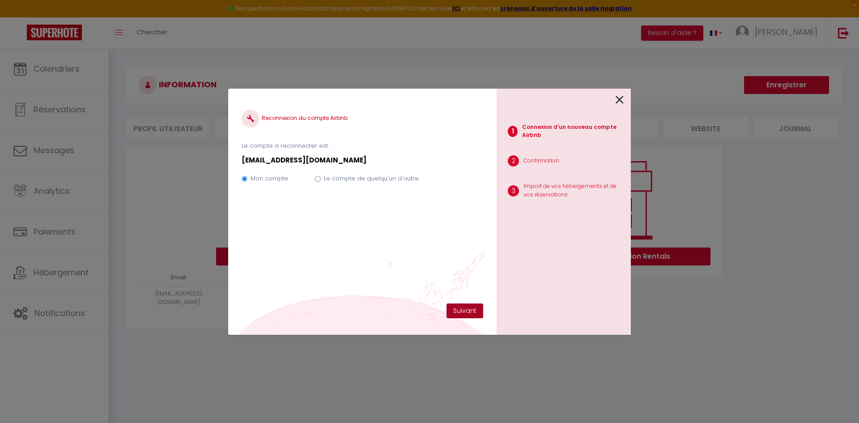
click at [476, 311] on button "Suivant" at bounding box center [465, 310] width 37 height 15
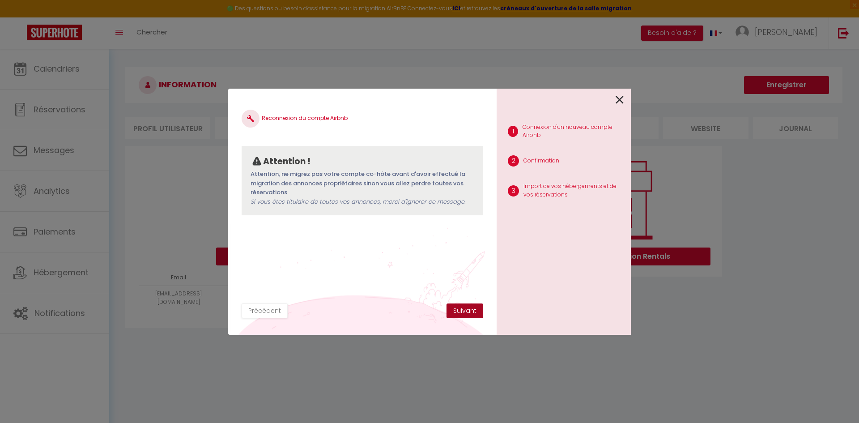
click at [472, 314] on button "Suivant" at bounding box center [465, 310] width 37 height 15
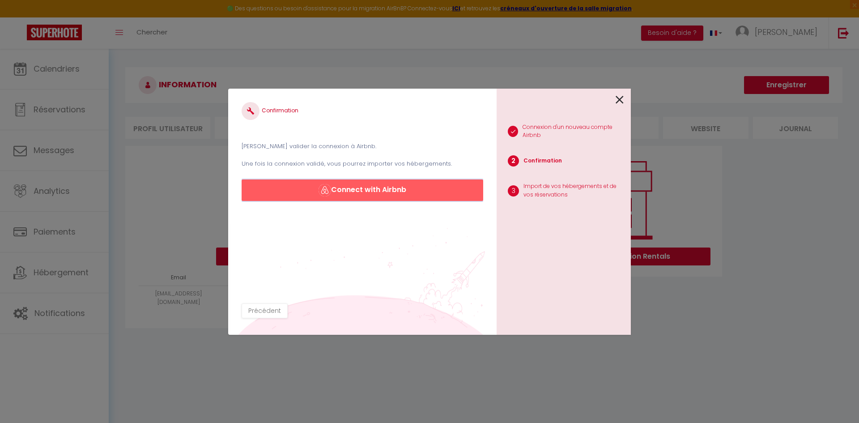
click at [388, 193] on button "Connect with Airbnb" at bounding box center [363, 189] width 242 height 21
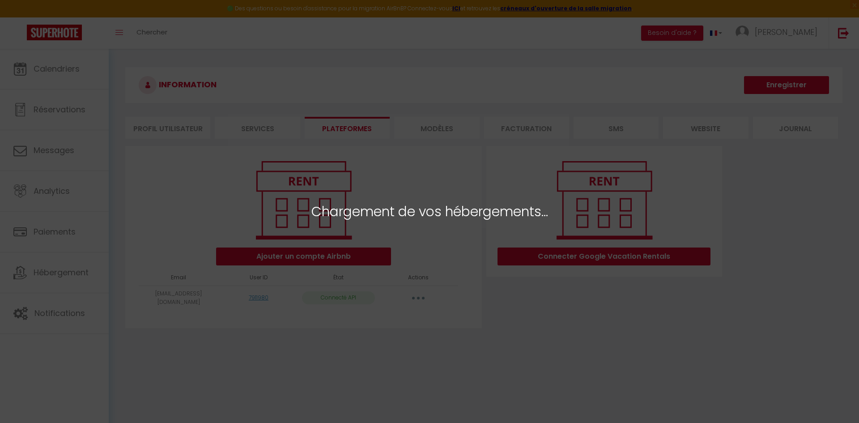
select select "38400"
select select "38401"
select select "38402"
select select "38403"
select select "38404"
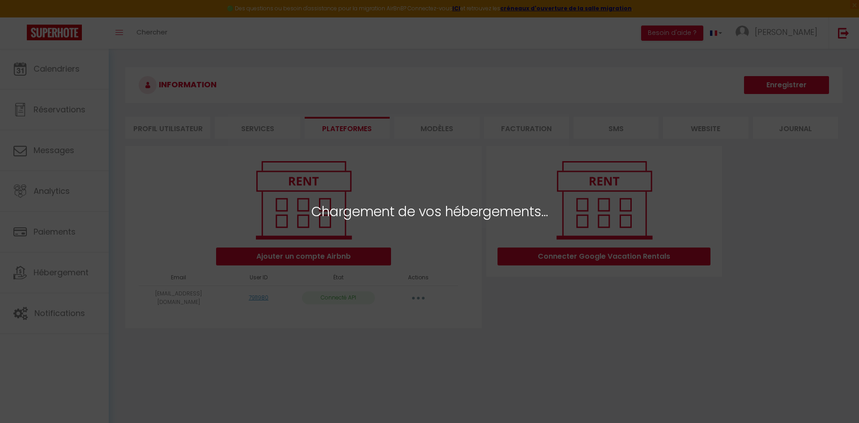
select select "38405"
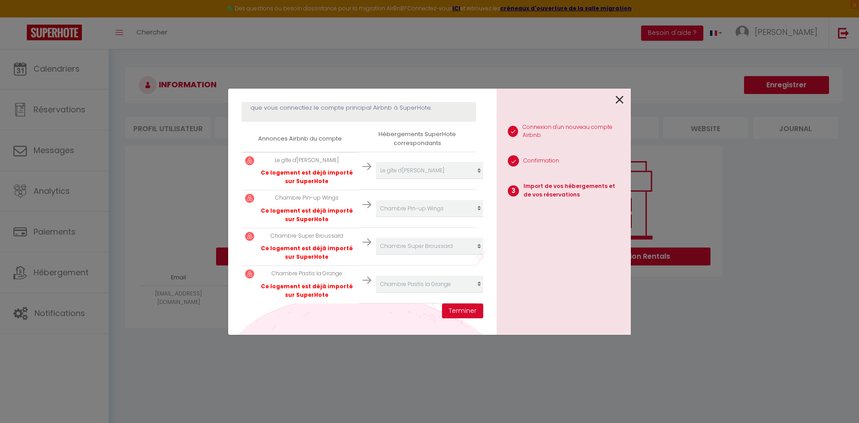
scroll to position [216, 0]
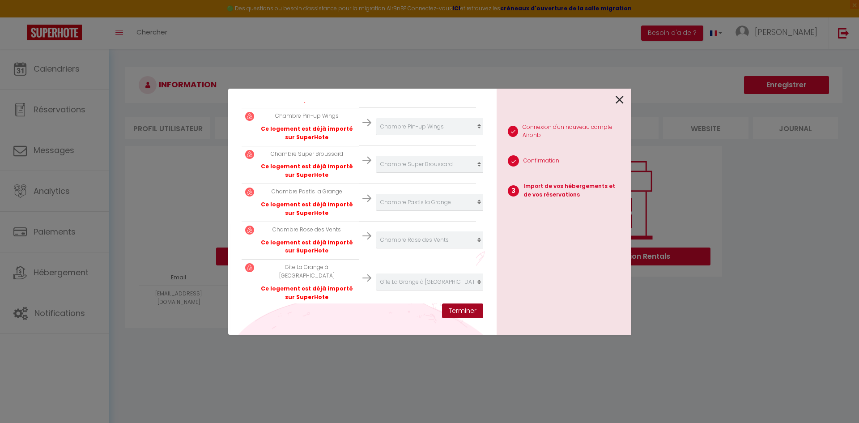
click at [465, 309] on button "Terminer" at bounding box center [462, 310] width 41 height 15
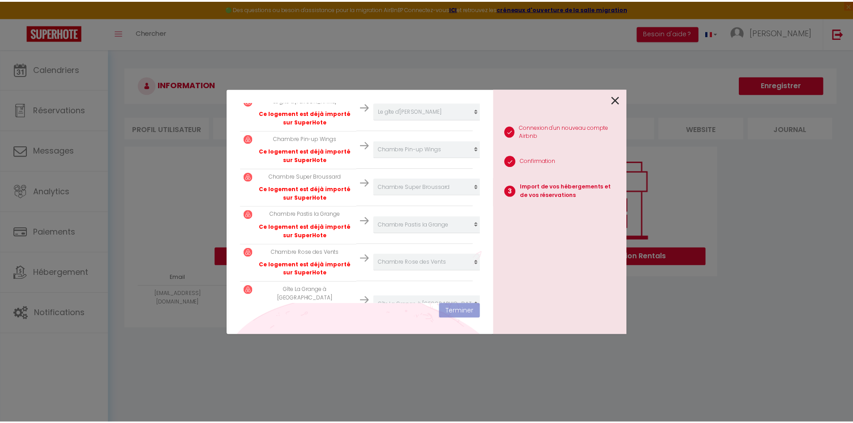
scroll to position [238, 0]
